Goal: Information Seeking & Learning: Understand process/instructions

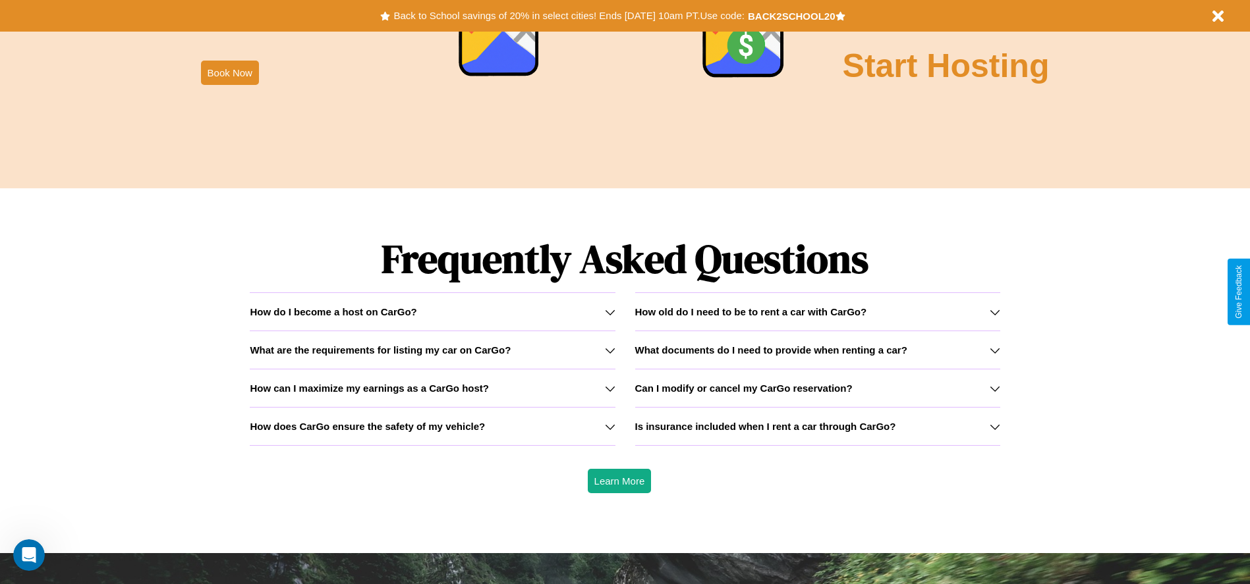
scroll to position [1890, 0]
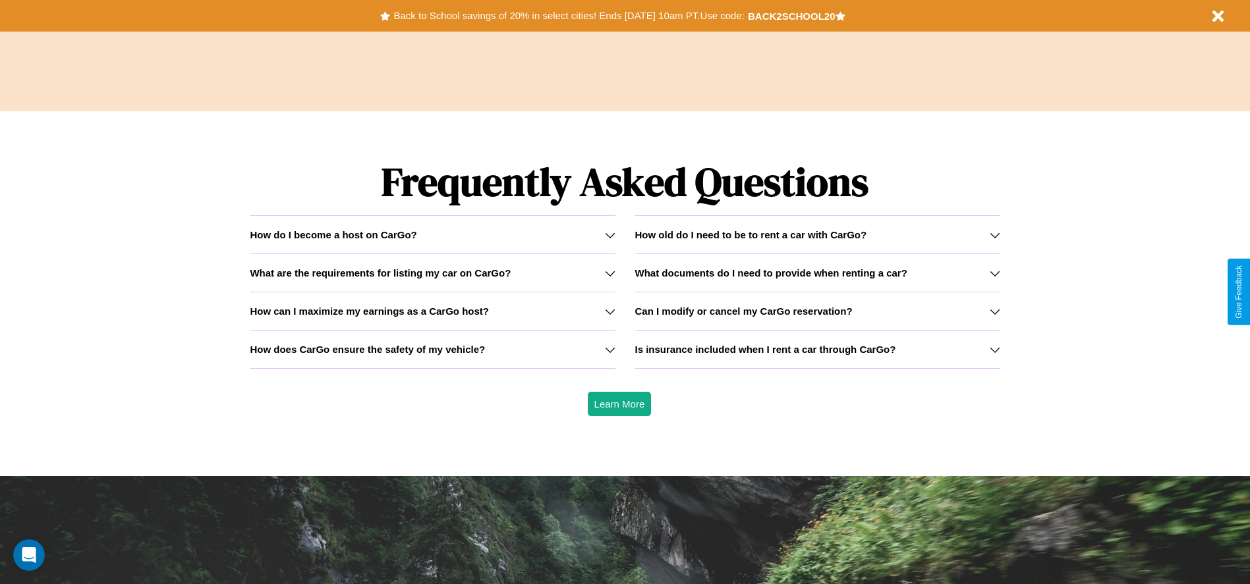
click at [817, 273] on h3 "What documents do I need to provide when renting a car?" at bounding box center [771, 272] width 272 height 11
click at [817, 311] on h3 "Can I modify or cancel my CarGo reservation?" at bounding box center [743, 311] width 217 height 11
click at [994, 235] on icon at bounding box center [994, 235] width 11 height 11
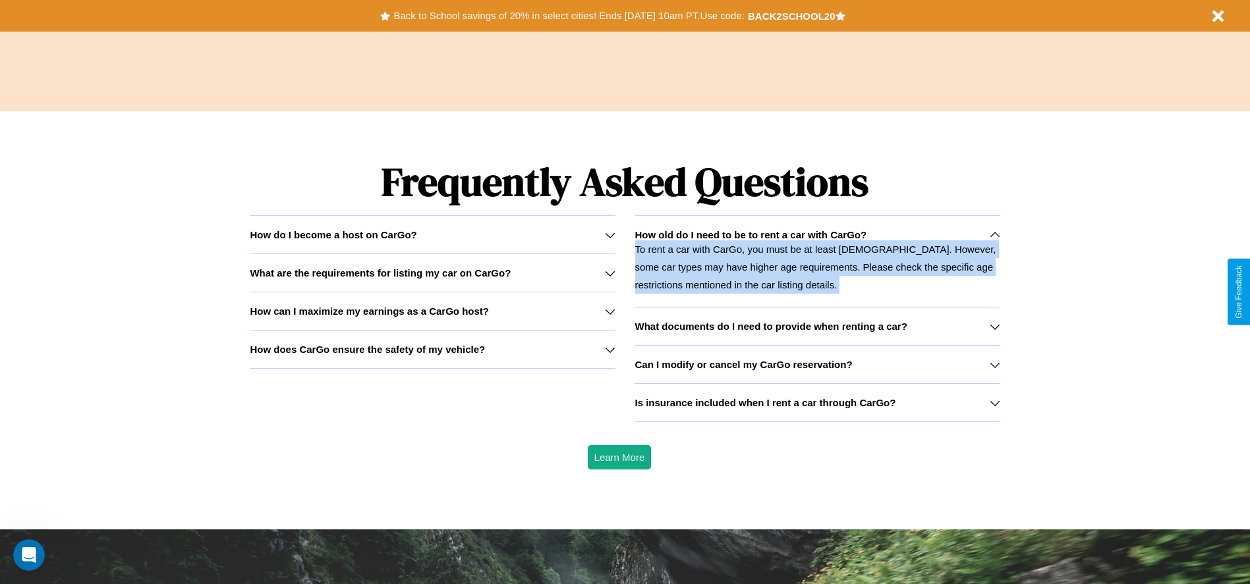
click at [817, 261] on p "To rent a car with CarGo, you must be at least [DEMOGRAPHIC_DATA]. However, som…" at bounding box center [817, 266] width 365 height 53
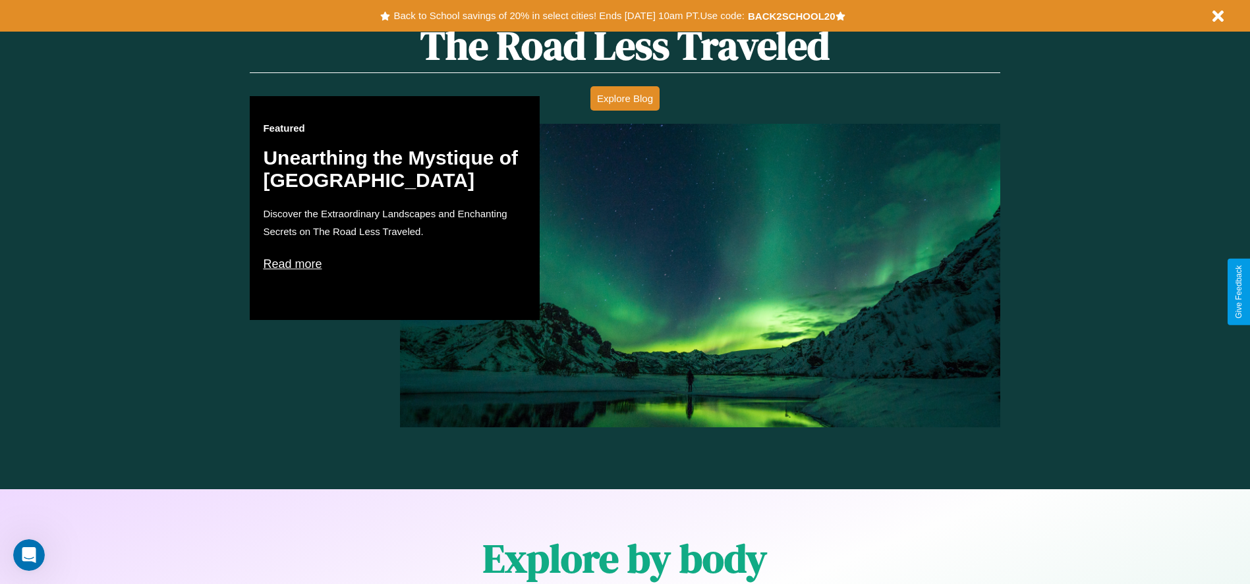
scroll to position [0, 0]
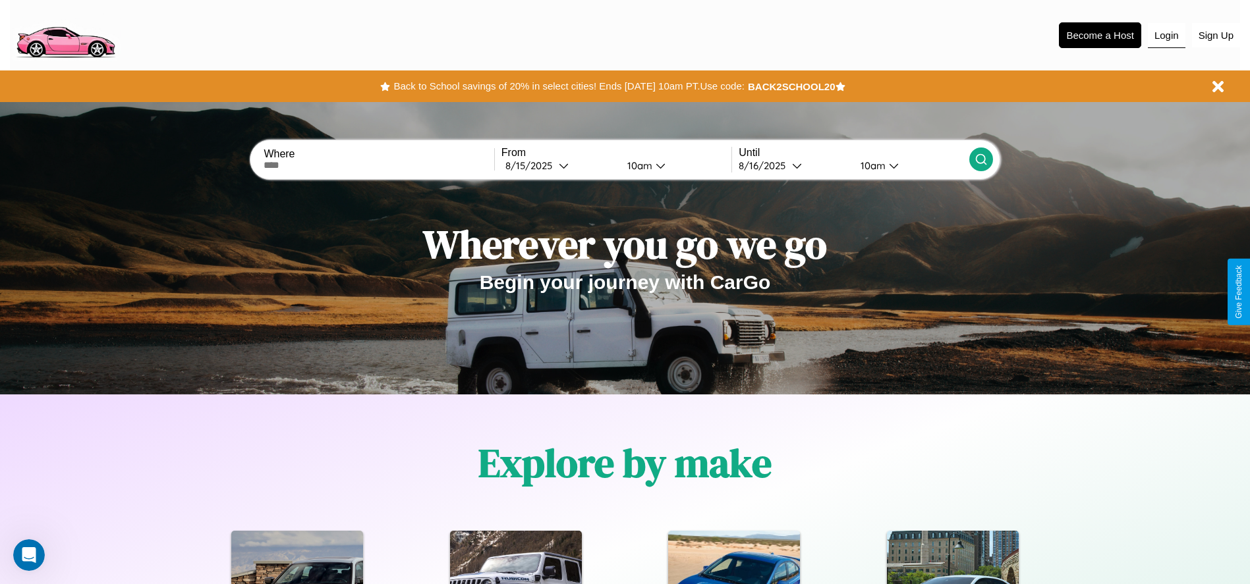
click at [1166, 35] on button "Login" at bounding box center [1167, 35] width 38 height 25
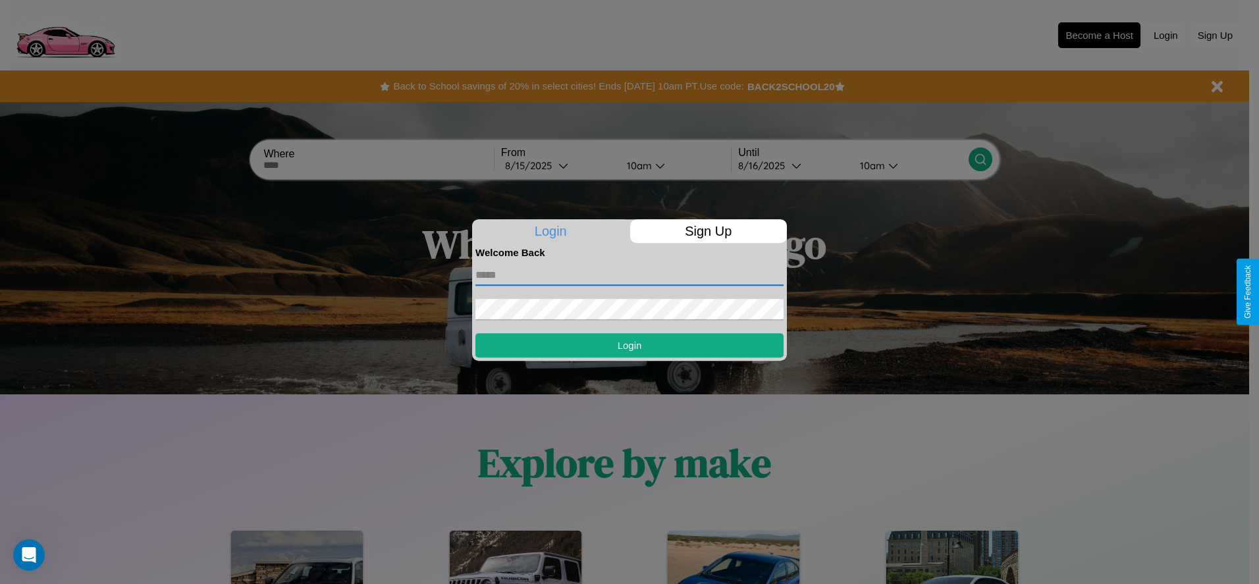
click at [630, 275] on input "text" at bounding box center [630, 275] width 308 height 21
type input "**********"
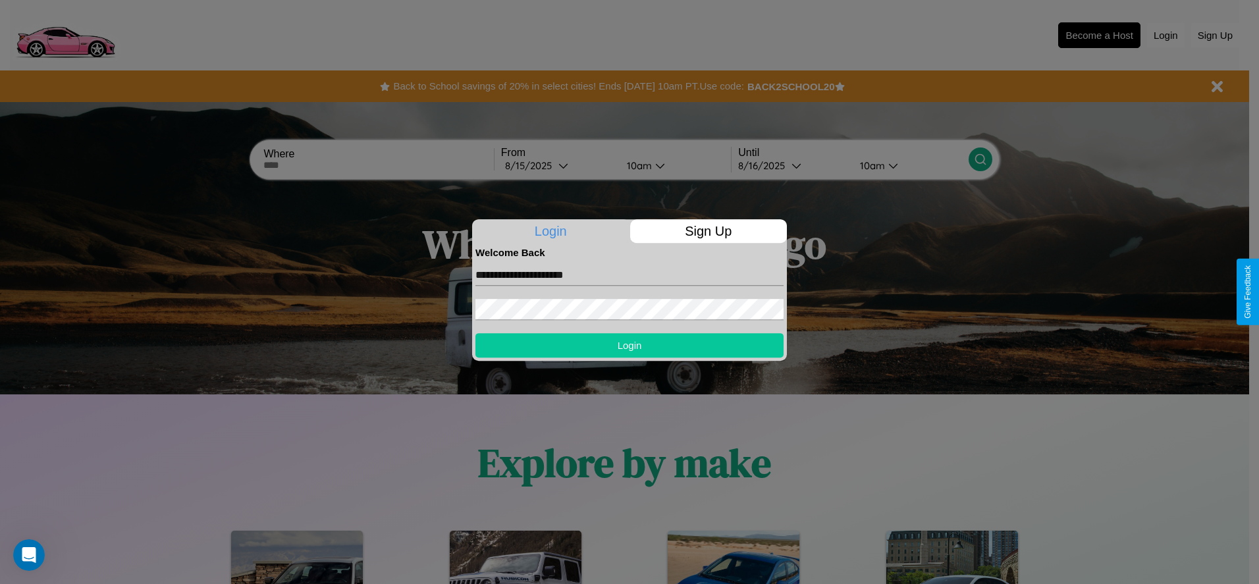
click at [630, 345] on button "Login" at bounding box center [630, 345] width 308 height 24
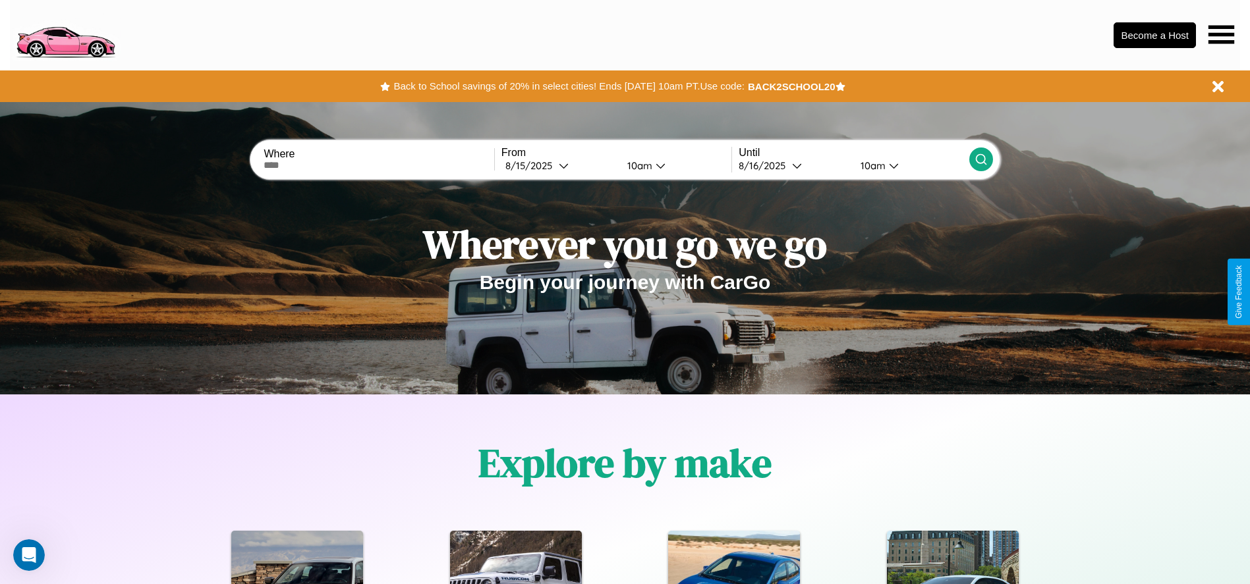
click at [1221, 34] on icon at bounding box center [1221, 34] width 26 height 18
